Goal: Information Seeking & Learning: Learn about a topic

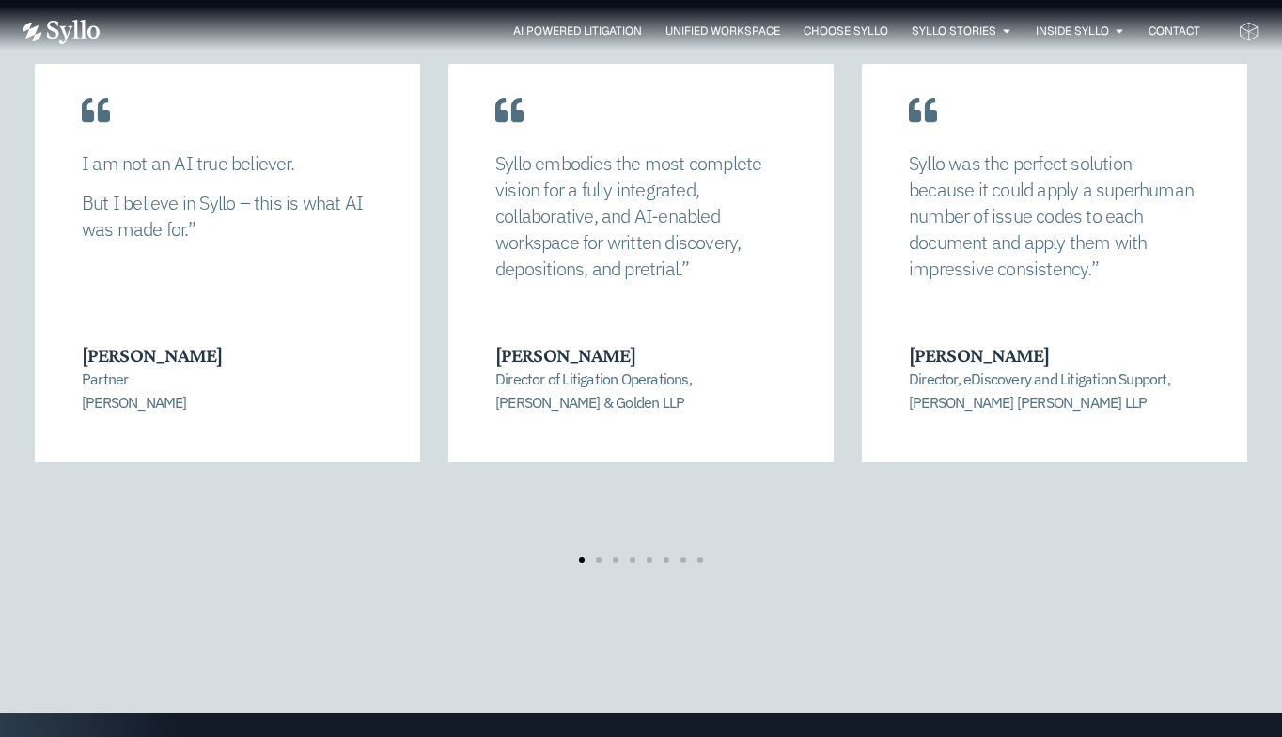
scroll to position [3847, 0]
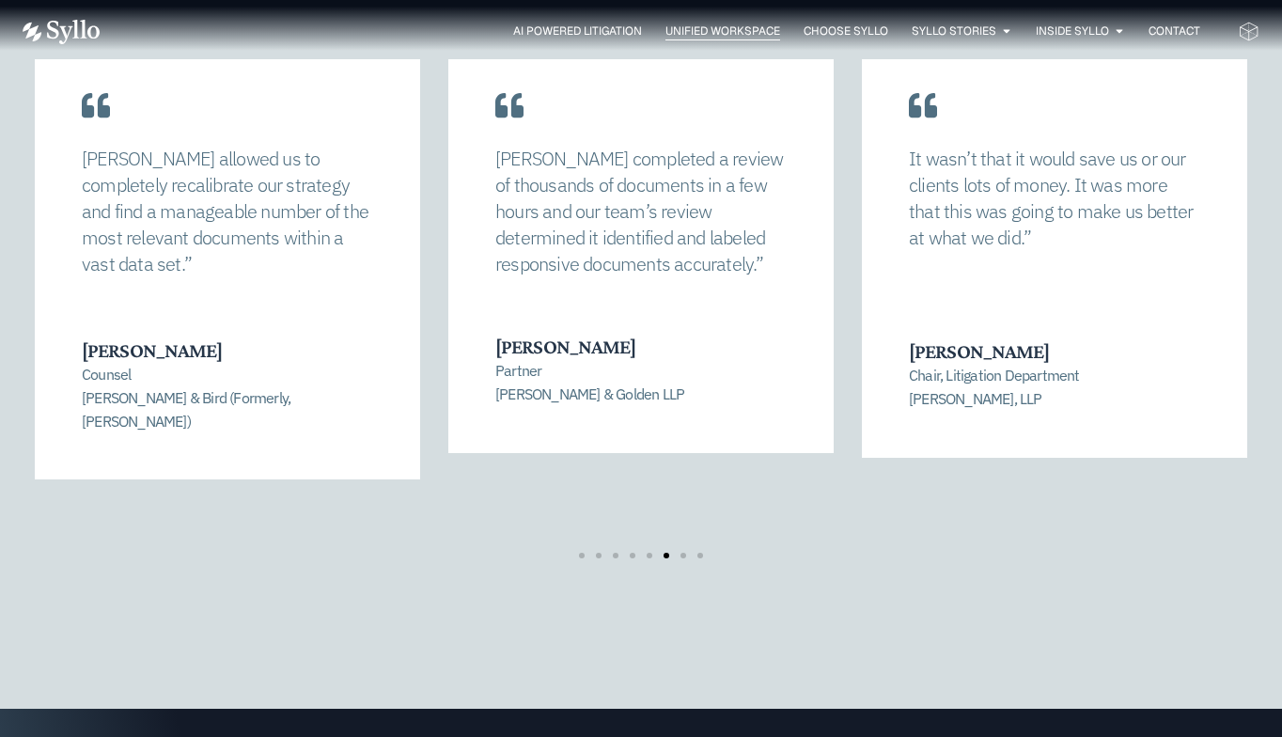
click at [696, 33] on span "Unified Workspace" at bounding box center [723, 31] width 115 height 17
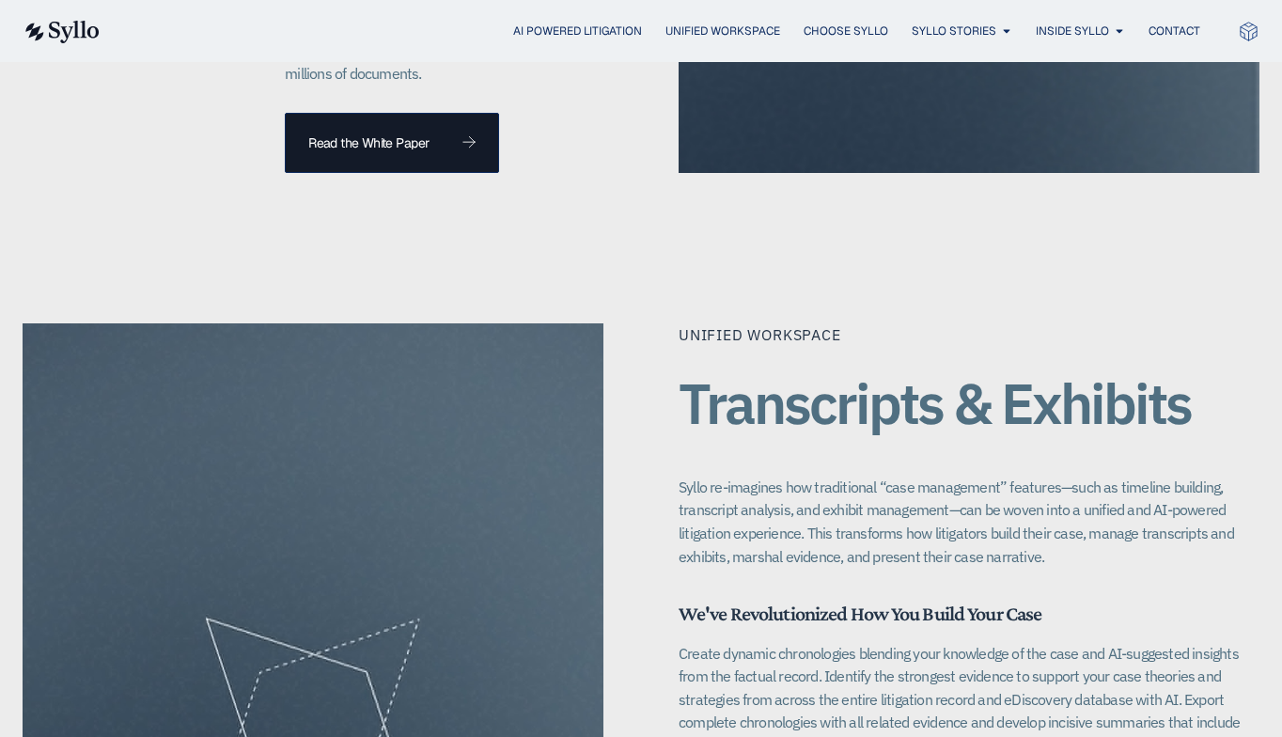
scroll to position [2278, 0]
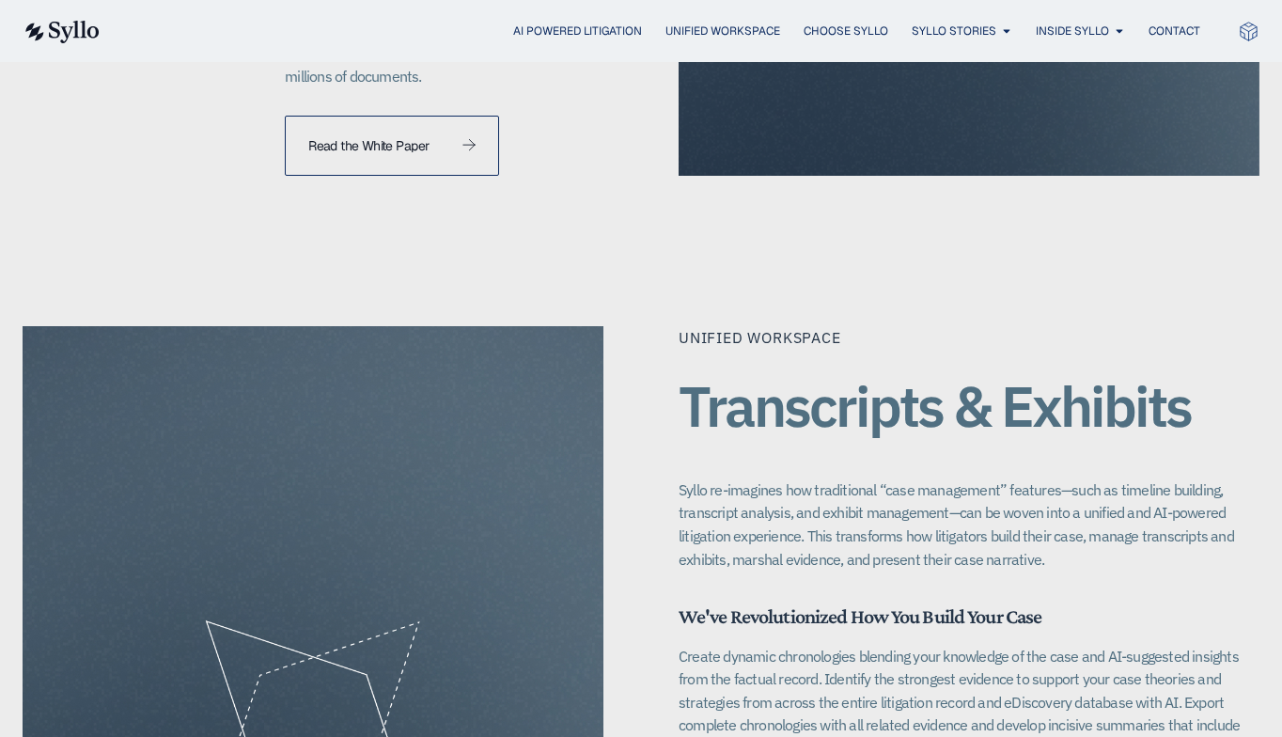
click at [401, 139] on span "Read the White Paper" at bounding box center [368, 145] width 120 height 13
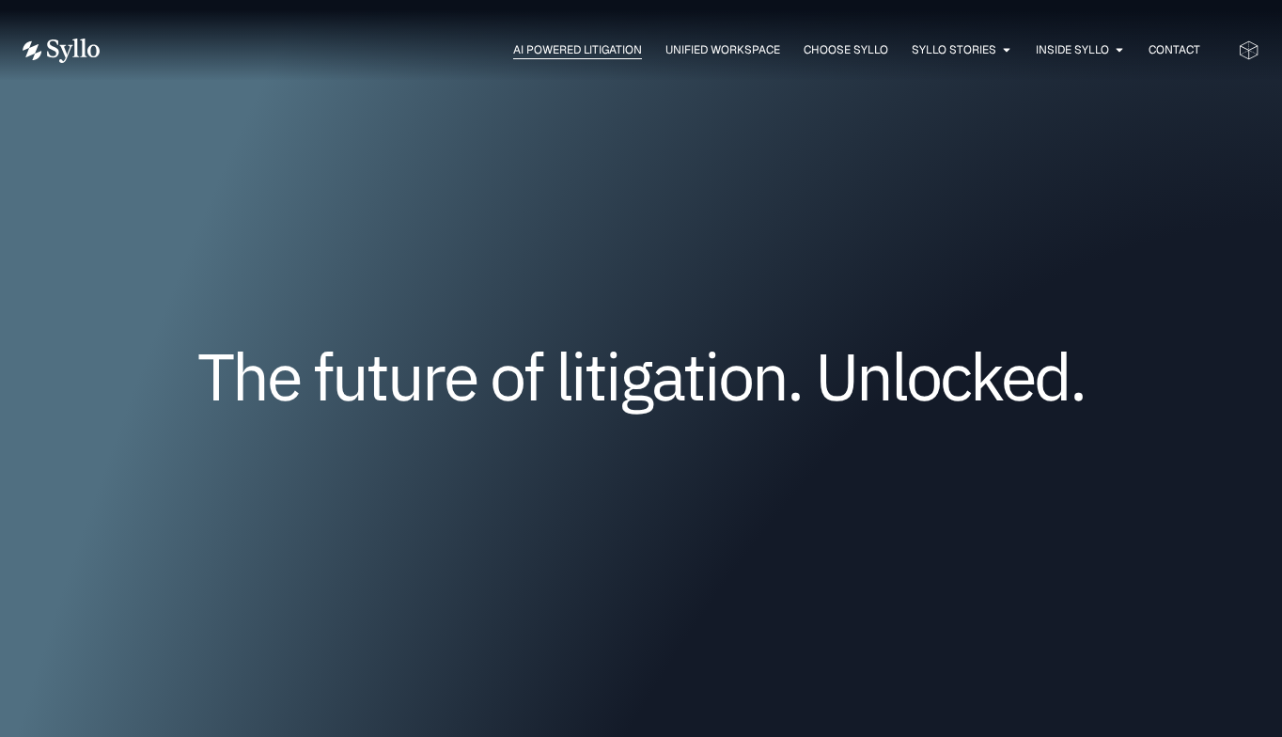
click at [581, 43] on span "AI Powered Litigation" at bounding box center [577, 49] width 129 height 17
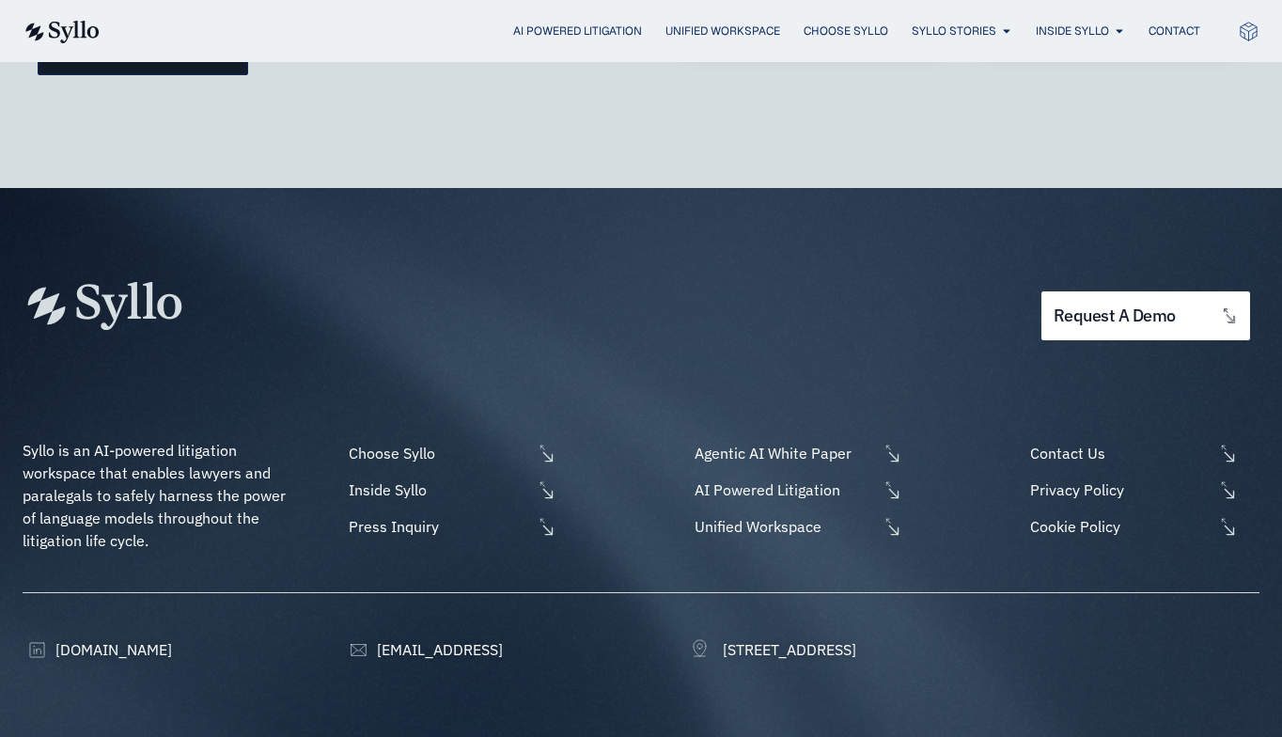
scroll to position [5620, 0]
